Goal: Task Accomplishment & Management: Use online tool/utility

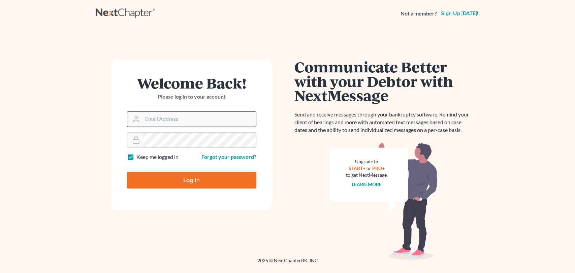
click at [152, 122] on input "Email Address" at bounding box center [198, 119] width 113 height 15
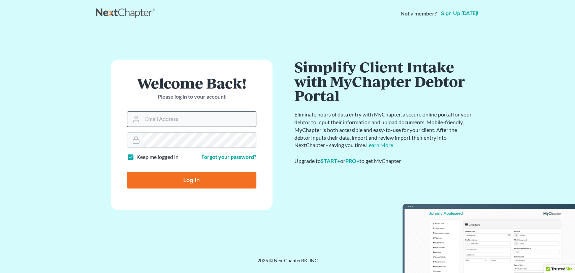
click at [161, 118] on input "Email Address" at bounding box center [198, 119] width 113 height 15
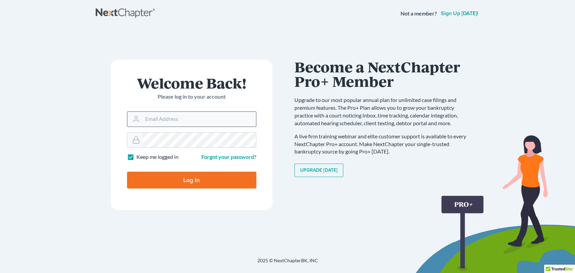
type input "[EMAIL_ADDRESS][DOMAIN_NAME]"
click at [196, 179] on input "Log In" at bounding box center [191, 180] width 129 height 17
type input "Thinking..."
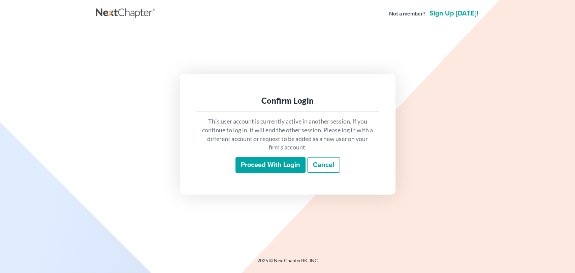
click at [267, 162] on input "Proceed with login" at bounding box center [270, 164] width 70 height 15
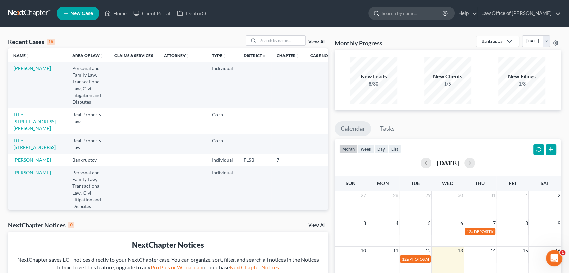
click at [425, 13] on input "search" at bounding box center [413, 13] width 62 height 12
type input "[PERSON_NAME]"
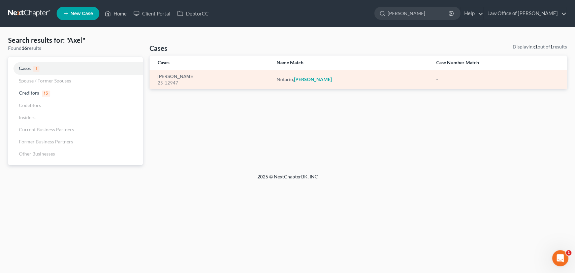
click at [185, 77] on div "[PERSON_NAME] 25-12947" at bounding box center [212, 79] width 108 height 13
click at [178, 78] on link "[PERSON_NAME]" at bounding box center [176, 76] width 37 height 5
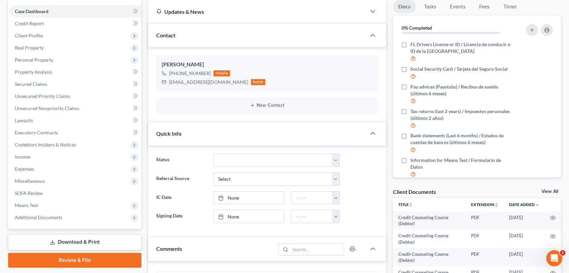
scroll to position [66, 0]
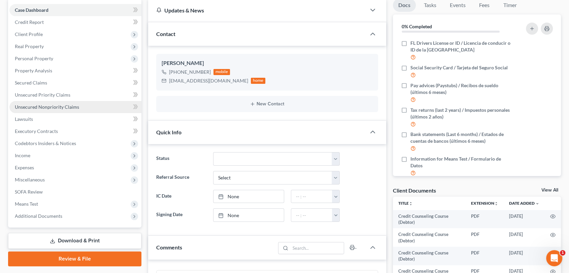
click at [43, 106] on span "Unsecured Nonpriority Claims" at bounding box center [47, 107] width 64 height 6
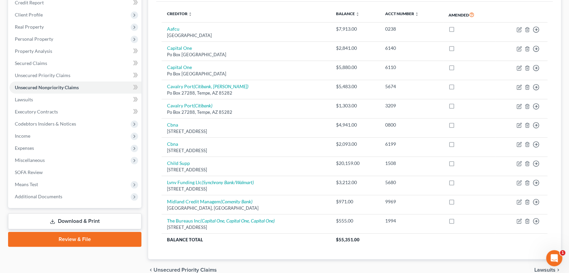
scroll to position [86, 0]
